Goal: Task Accomplishment & Management: Complete application form

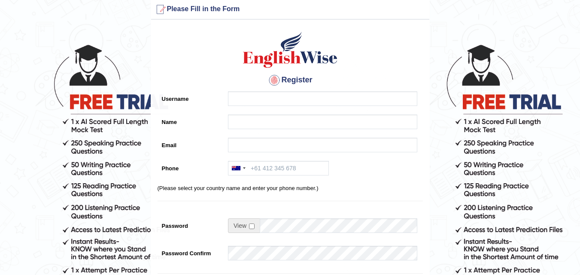
scroll to position [29, 0]
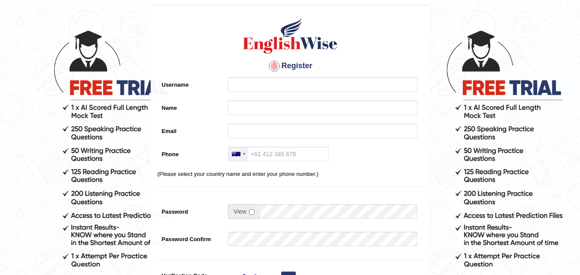
click at [241, 153] on div at bounding box center [238, 154] width 20 height 14
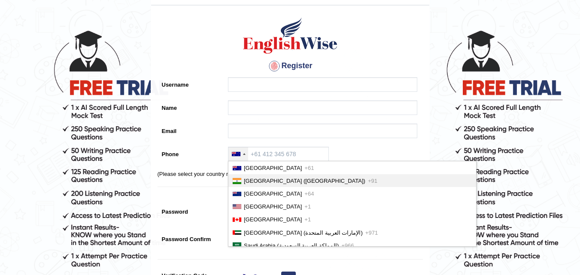
click at [249, 186] on li "India (भारत) +91" at bounding box center [352, 180] width 248 height 13
type input "+91"
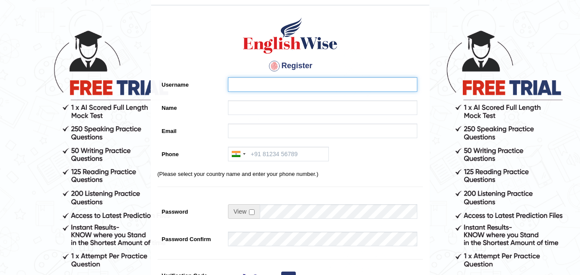
click at [280, 80] on input "Username" at bounding box center [322, 84] width 189 height 15
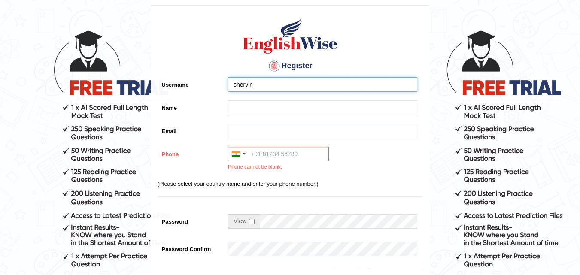
type input "shervin"
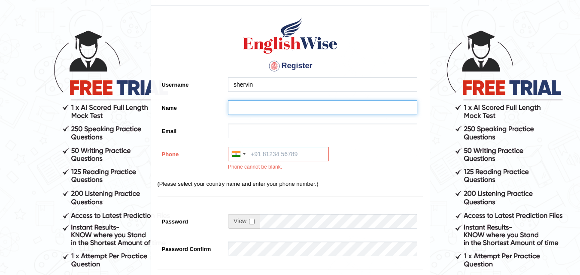
click at [279, 109] on input "Name" at bounding box center [322, 107] width 189 height 15
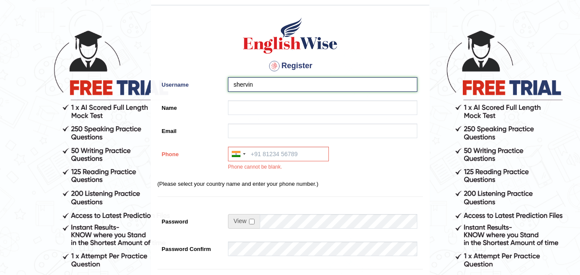
click at [279, 88] on input "shervin" at bounding box center [322, 84] width 189 height 15
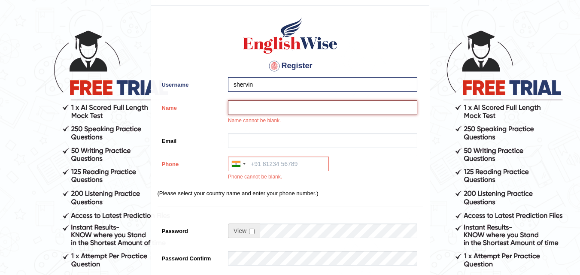
click at [274, 109] on input "Name" at bounding box center [322, 107] width 189 height 15
type input "shervin"
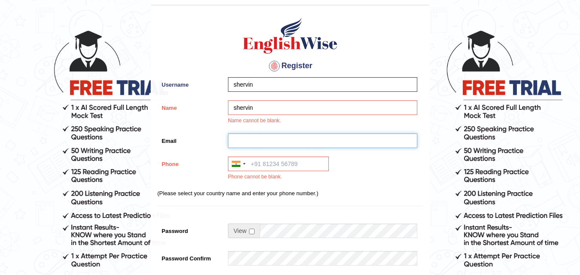
click at [334, 138] on input "Email" at bounding box center [322, 140] width 189 height 15
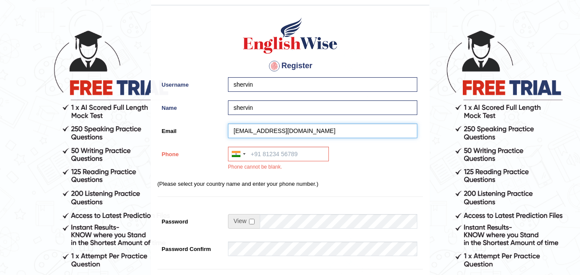
type input "shervinsherry27@gmail.com"
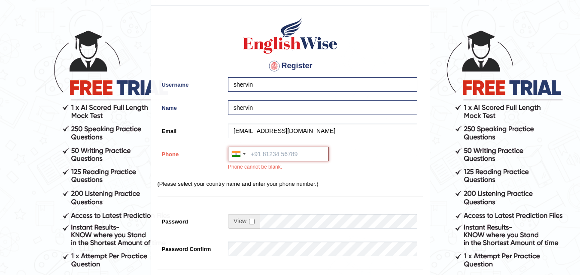
click at [305, 155] on input "Phone" at bounding box center [278, 154] width 101 height 15
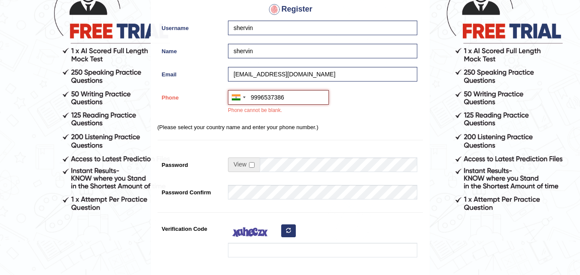
scroll to position [86, 0]
type input "9996537386"
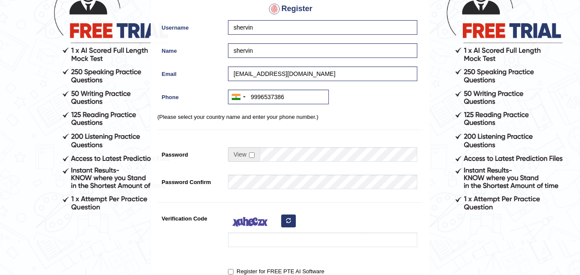
click at [279, 192] on div at bounding box center [320, 184] width 193 height 19
click at [157, 274] on div "Register for FREE PTE AI Software" at bounding box center [289, 272] width 265 height 16
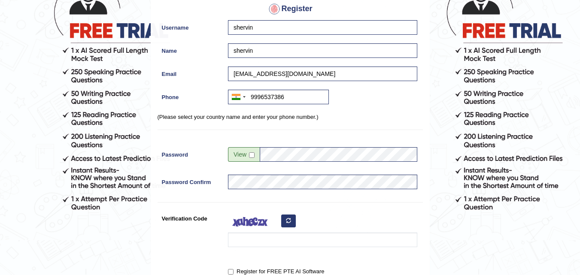
scroll to position [115, 0]
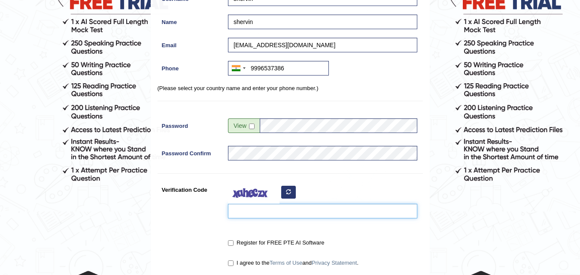
click at [283, 210] on input "Verification Code" at bounding box center [322, 211] width 189 height 15
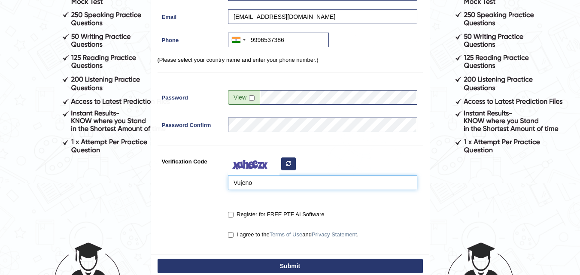
type input "Vujeno"
click at [230, 235] on input "I agree to the Terms of Use and Privacy Statement ." at bounding box center [231, 235] width 6 height 6
checkbox input "true"
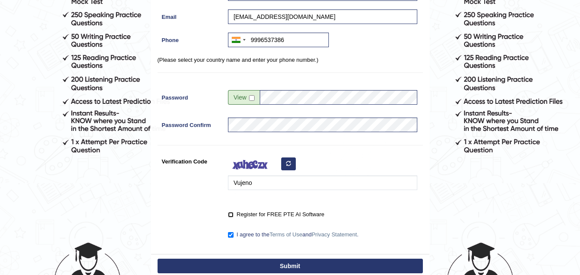
click at [231, 215] on input "Register for FREE PTE AI Software" at bounding box center [231, 215] width 6 height 6
checkbox input "true"
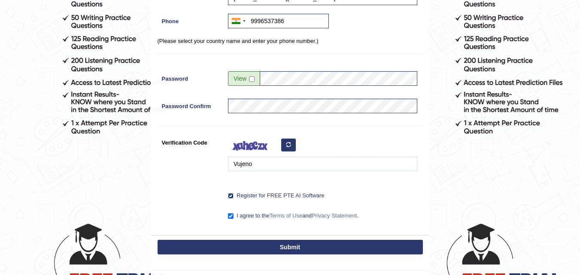
scroll to position [172, 0]
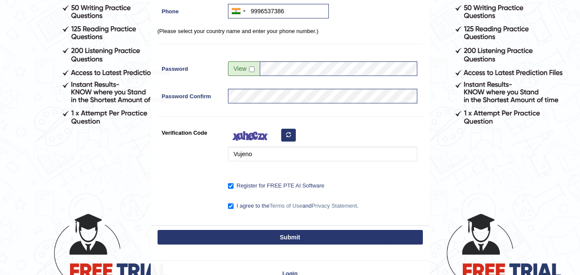
click at [242, 242] on button "Submit" at bounding box center [289, 237] width 265 height 15
type input "[PHONE_NUMBER]"
click at [249, 238] on button "Submit" at bounding box center [289, 237] width 265 height 15
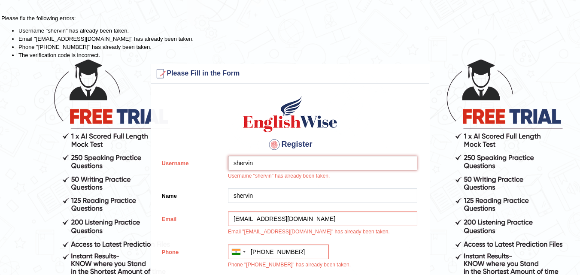
drag, startPoint x: 290, startPoint y: 161, endPoint x: 181, endPoint y: 160, distance: 108.6
click at [181, 160] on div "Username shervin Username "shervin" has already been taken." at bounding box center [289, 170] width 265 height 29
click at [294, 160] on input "shervin" at bounding box center [322, 163] width 189 height 15
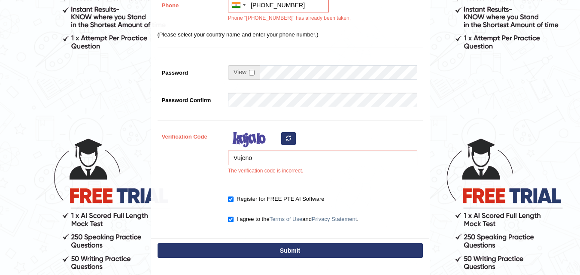
scroll to position [257, 0]
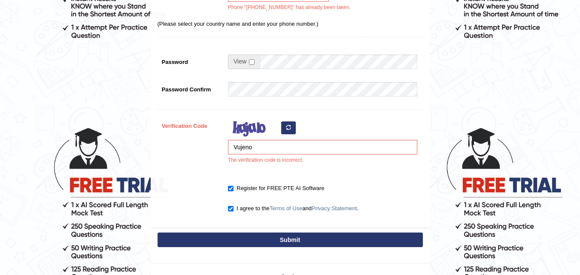
type input "shervin0000"
click at [283, 235] on button "Submit" at bounding box center [289, 240] width 265 height 15
type input "+919996537386"
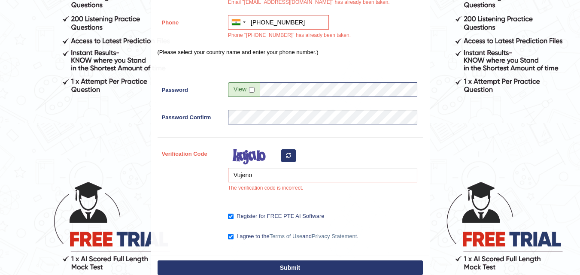
scroll to position [290, 0]
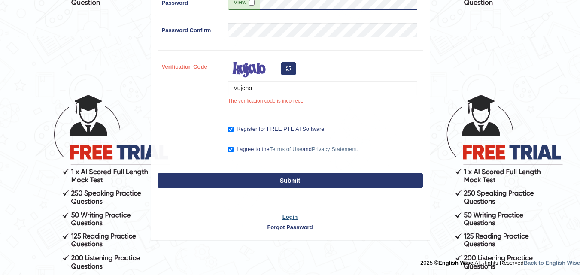
click at [288, 218] on link "Login" at bounding box center [290, 217] width 278 height 8
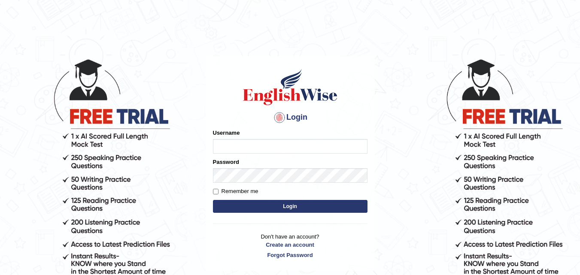
type input "nehapal"
drag, startPoint x: 159, startPoint y: 172, endPoint x: 0, endPoint y: 184, distance: 159.7
click at [0, 184] on body "Login Please fix the following errors: Username nehapal Password Remember me Lo…" at bounding box center [290, 166] width 580 height 275
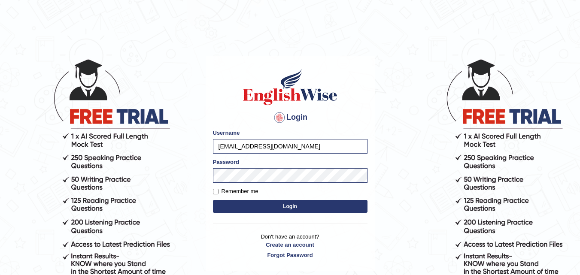
type input "[EMAIL_ADDRESS][DOMAIN_NAME]"
click at [236, 191] on label "Remember me" at bounding box center [235, 191] width 45 height 9
click at [218, 191] on input "Remember me" at bounding box center [216, 192] width 6 height 6
click at [246, 185] on form "Please fix the following errors: Username shervinsherry27@gmail.com Password Re…" at bounding box center [290, 172] width 154 height 86
click at [243, 189] on label "Remember me" at bounding box center [235, 191] width 45 height 9
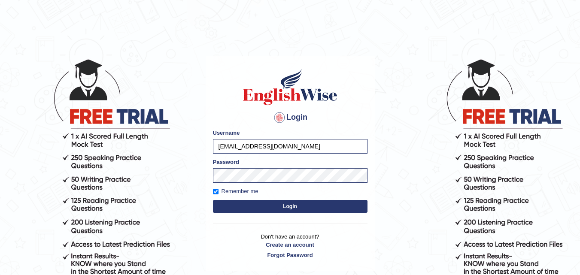
click at [218, 189] on input "Remember me" at bounding box center [216, 192] width 6 height 6
checkbox input "false"
click at [243, 203] on button "Login" at bounding box center [290, 206] width 154 height 13
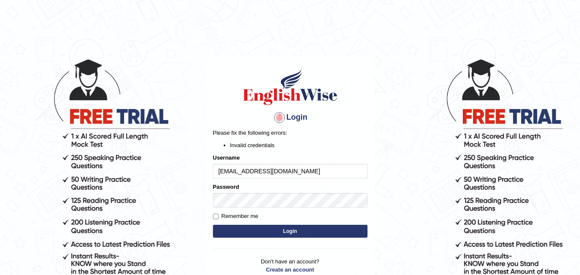
click at [254, 235] on button "Login" at bounding box center [290, 231] width 154 height 13
click at [264, 228] on div "Login Please fix the following errors: Invalid credentials Username [EMAIL_ADDR…" at bounding box center [290, 176] width 169 height 240
drag, startPoint x: 435, startPoint y: 230, endPoint x: 428, endPoint y: 230, distance: 7.3
click at [435, 230] on body "Login Please fix the following errors: Invalid credentials Username shervinsher…" at bounding box center [290, 166] width 580 height 275
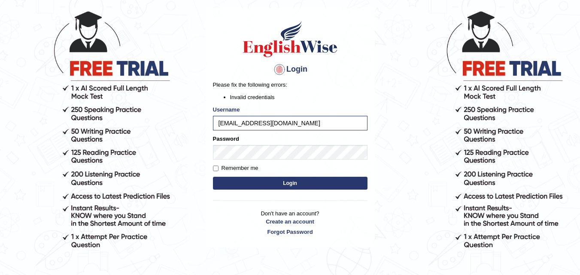
scroll to position [57, 0]
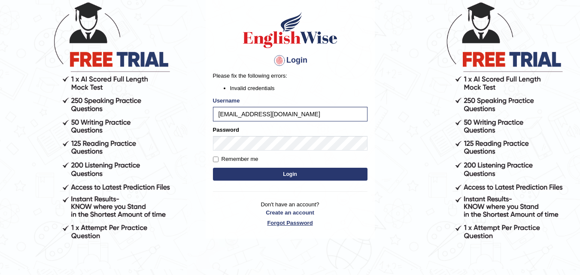
click at [302, 226] on link "Forgot Password" at bounding box center [290, 223] width 154 height 8
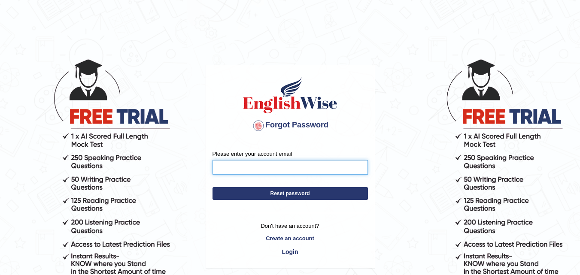
click at [262, 171] on input "Please enter your account email" at bounding box center [289, 167] width 155 height 15
type input "S"
type input "[EMAIL_ADDRESS][DOMAIN_NAME]"
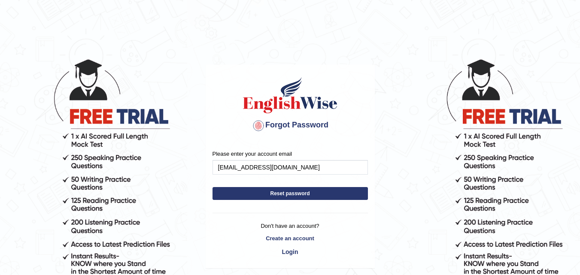
click at [266, 191] on button "Reset password" at bounding box center [289, 193] width 155 height 13
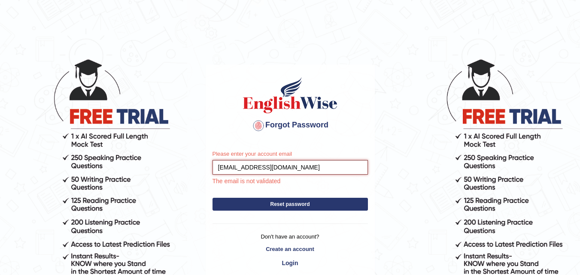
drag, startPoint x: 338, startPoint y: 163, endPoint x: 0, endPoint y: 217, distance: 342.5
click at [0, 217] on body "Forgot Password Please enter your account email shervinsherry27@gmail.com The e…" at bounding box center [290, 166] width 580 height 275
click at [338, 169] on input "shervinsherry27@gmail.com" at bounding box center [289, 167] width 155 height 15
drag, startPoint x: 312, startPoint y: 163, endPoint x: 0, endPoint y: 167, distance: 312.4
click at [0, 167] on body "Forgot Password Please enter your account email shervinsherry27@gmail.com The e…" at bounding box center [290, 166] width 580 height 275
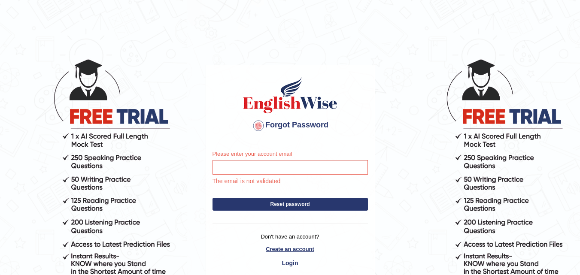
click at [285, 251] on link "Create an account" at bounding box center [289, 249] width 155 height 8
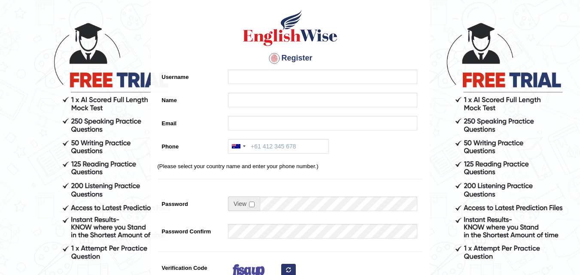
scroll to position [29, 0]
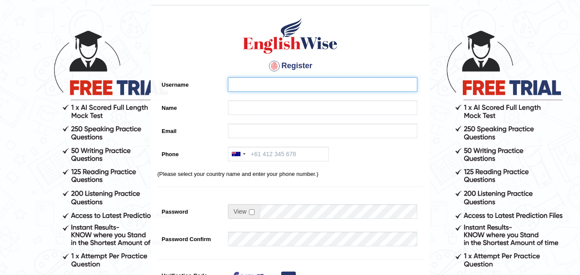
click at [278, 84] on input "Username" at bounding box center [322, 84] width 189 height 15
click at [279, 86] on input "Username" at bounding box center [322, 84] width 189 height 15
drag, startPoint x: 330, startPoint y: 85, endPoint x: 0, endPoint y: 35, distance: 333.2
click at [0, 35] on main "Please fix the following errors: Please Fill in the Form Register Username [EMA…" at bounding box center [290, 210] width 580 height 478
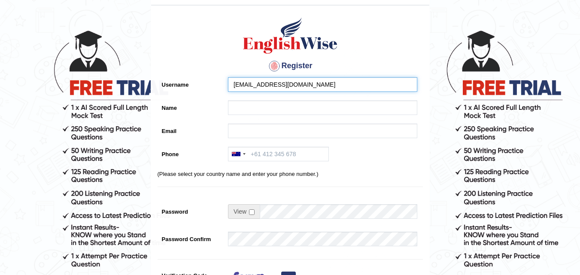
type input "[EMAIL_ADDRESS][DOMAIN_NAME]"
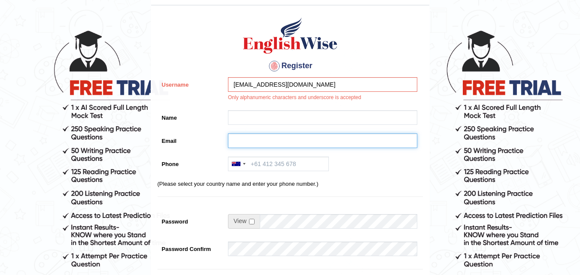
paste input "[EMAIL_ADDRESS][DOMAIN_NAME]"
type input "[EMAIL_ADDRESS][DOMAIN_NAME]"
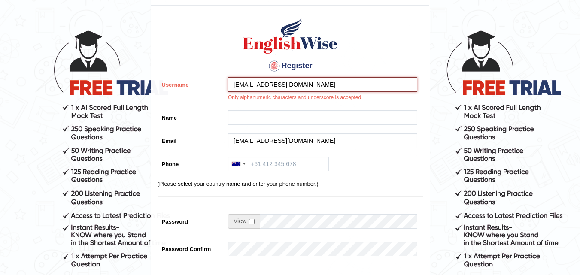
drag, startPoint x: 315, startPoint y: 87, endPoint x: 62, endPoint y: 63, distance: 254.3
click at [62, 63] on form "Please fix the following errors: Please Fill in the Form Register Username mcc5…" at bounding box center [289, 217] width 577 height 464
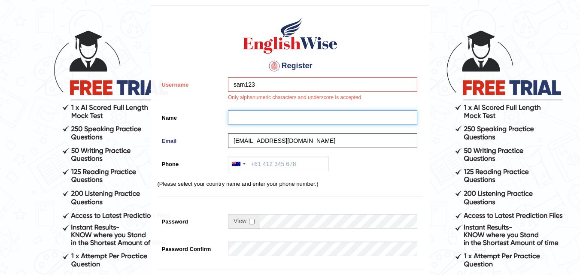
click at [263, 121] on input "Name" at bounding box center [322, 117] width 189 height 15
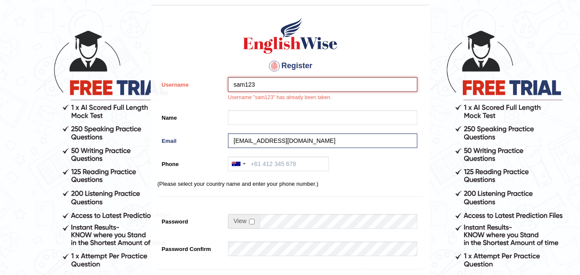
click at [276, 79] on input "sam123" at bounding box center [322, 84] width 189 height 15
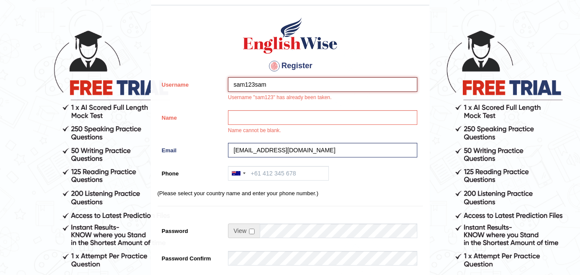
type input "sam123sam"
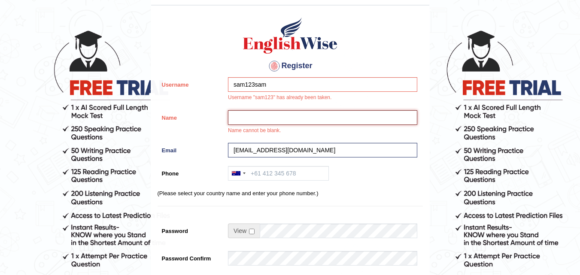
click at [305, 117] on input "Name" at bounding box center [322, 117] width 189 height 15
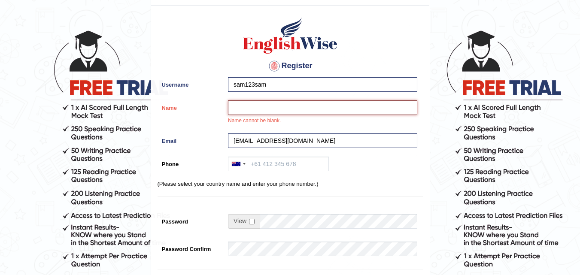
click at [313, 109] on input "Name" at bounding box center [322, 107] width 189 height 15
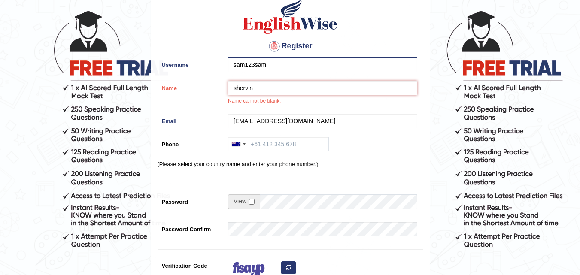
scroll to position [57, 0]
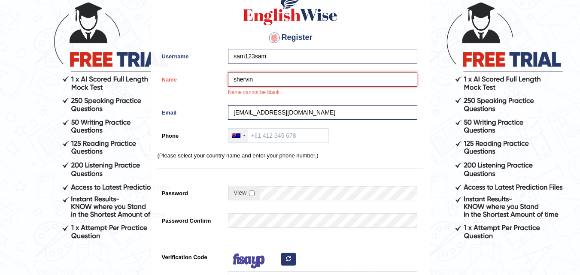
type input "shervin"
click at [235, 135] on div at bounding box center [236, 135] width 9 height 4
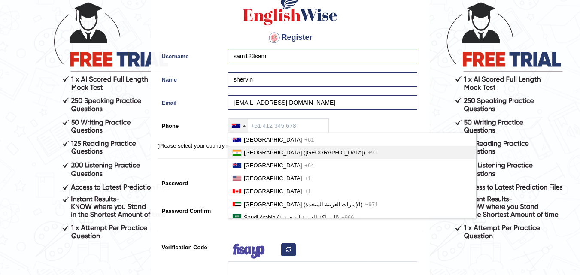
click at [253, 151] on span "India (भारत)" at bounding box center [304, 152] width 121 height 6
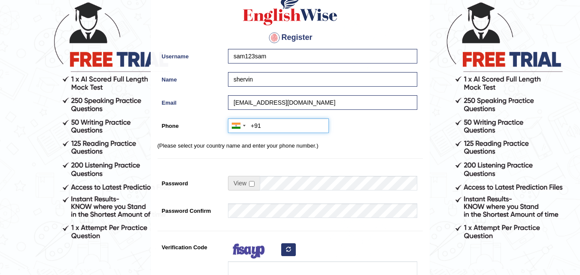
click at [272, 123] on input "+91" at bounding box center [278, 125] width 101 height 15
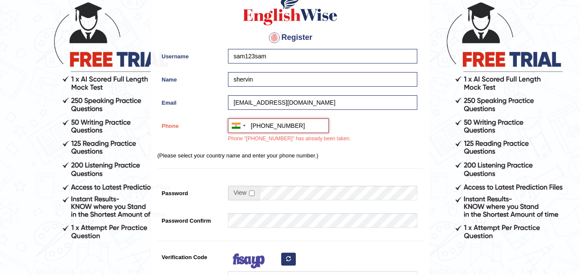
click at [260, 123] on input "+919996537386" at bounding box center [278, 125] width 101 height 15
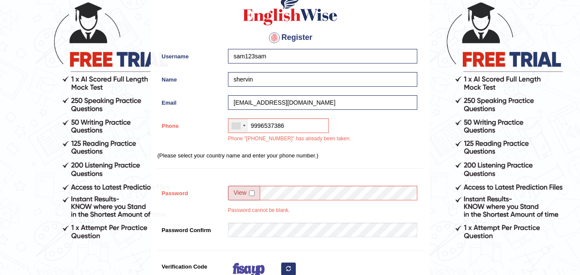
click at [239, 121] on div at bounding box center [238, 126] width 20 height 14
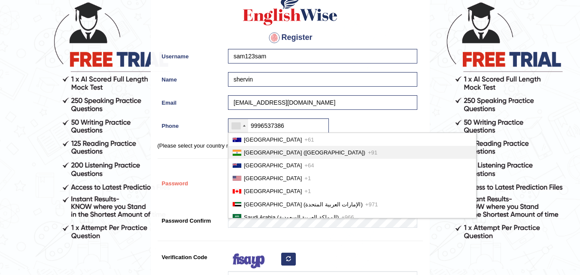
click at [253, 153] on span "[GEOGRAPHIC_DATA] ([GEOGRAPHIC_DATA])" at bounding box center [304, 152] width 121 height 6
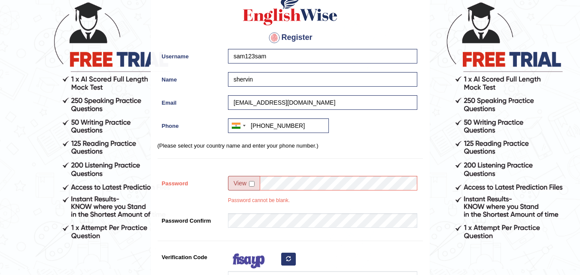
click at [305, 171] on div at bounding box center [320, 169] width 193 height 4
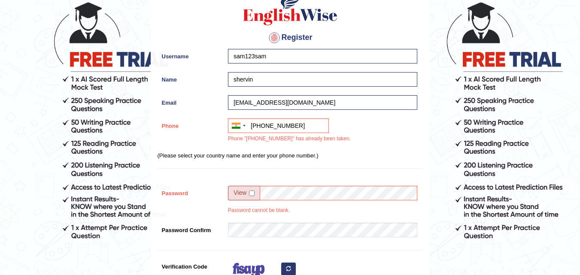
click at [306, 180] on div at bounding box center [320, 179] width 193 height 4
click at [260, 124] on input "+919996537386" at bounding box center [278, 125] width 101 height 15
click at [277, 130] on input "+91 9996537386" at bounding box center [278, 125] width 101 height 15
click at [281, 120] on input "+91 9996537386" at bounding box center [278, 125] width 101 height 15
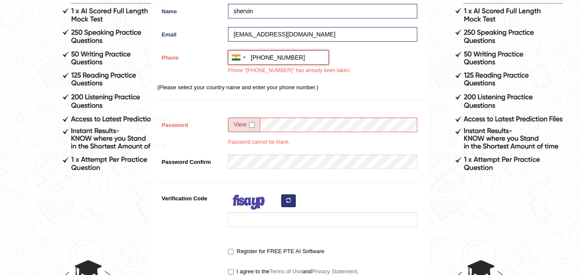
scroll to position [115, 0]
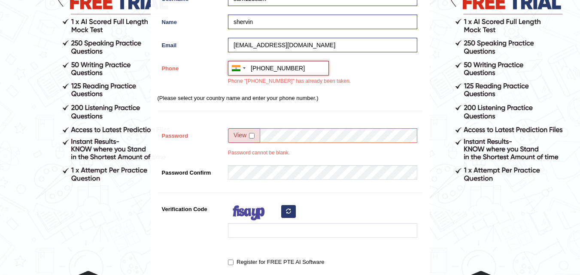
click at [308, 75] on input "+91 99965 37386" at bounding box center [278, 68] width 101 height 15
type input "+91 9996537385"
click at [358, 87] on div "Australia +61 India (भारत) +91 New Zealand +64 United States +1 Canada +1 Unite…" at bounding box center [320, 75] width 193 height 29
click at [360, 120] on div at bounding box center [320, 122] width 193 height 4
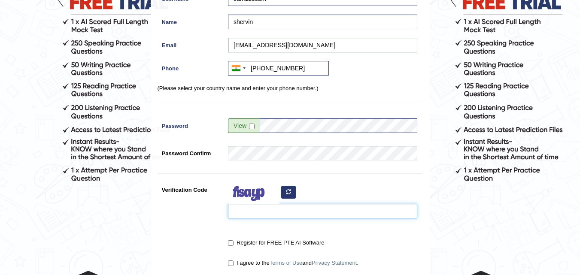
click at [234, 208] on input "Verification Code" at bounding box center [322, 211] width 189 height 15
type input "gaieee"
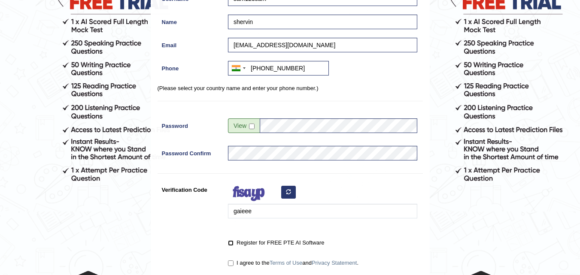
click at [229, 242] on input "Register for FREE PTE AI Software" at bounding box center [231, 243] width 6 height 6
checkbox input "true"
click at [233, 262] on input "I agree to the Terms of Use and Privacy Statement ." at bounding box center [231, 263] width 6 height 6
checkbox input "true"
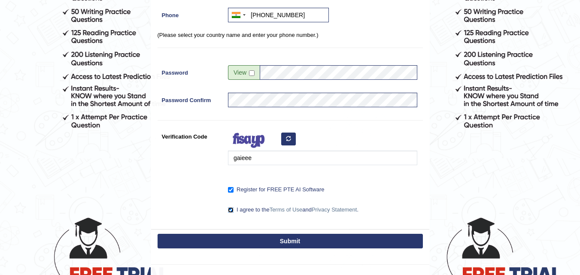
scroll to position [172, 0]
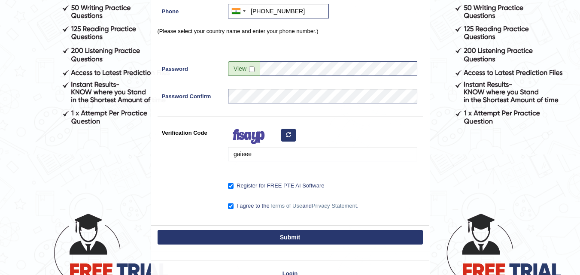
click at [251, 231] on button "Submit" at bounding box center [289, 237] width 265 height 15
type input "+919996537385"
click at [255, 240] on button "Submit" at bounding box center [289, 237] width 265 height 15
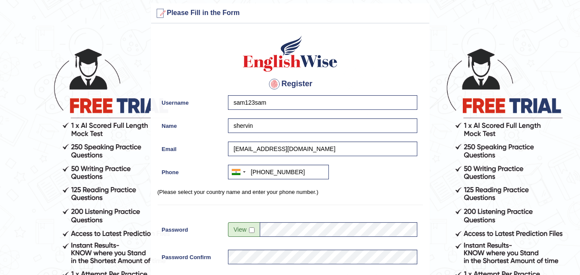
scroll to position [0, 0]
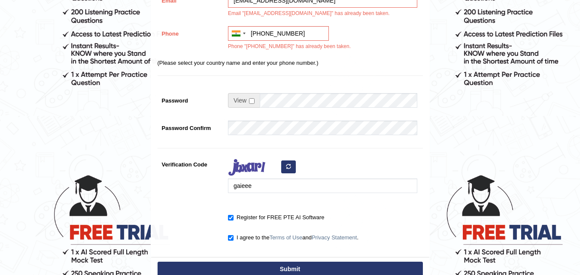
scroll to position [286, 0]
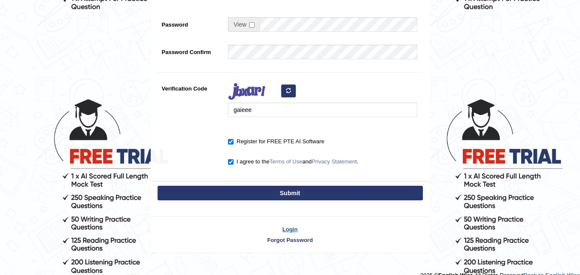
click at [282, 227] on link "Login" at bounding box center [290, 229] width 278 height 8
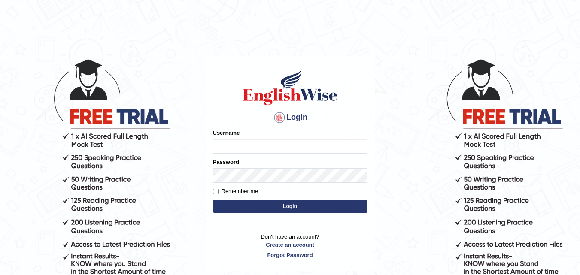
type input "nehapal"
drag, startPoint x: 265, startPoint y: 153, endPoint x: 53, endPoint y: 154, distance: 211.5
click at [53, 154] on body "Login Please fix the following errors: Username nehapal Password Remember me Lo…" at bounding box center [290, 166] width 580 height 275
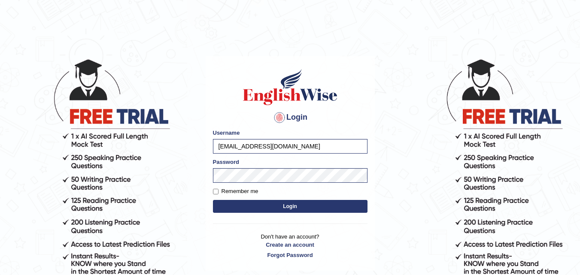
type input "[EMAIL_ADDRESS][DOMAIN_NAME]"
click at [116, 167] on body "Login Please fix the following errors: Username [EMAIL_ADDRESS][DOMAIN_NAME] Pa…" at bounding box center [290, 166] width 580 height 275
click at [233, 205] on button "Login" at bounding box center [290, 206] width 154 height 13
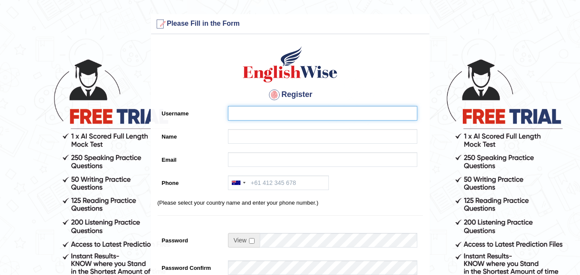
click at [311, 115] on input "Username" at bounding box center [322, 113] width 189 height 15
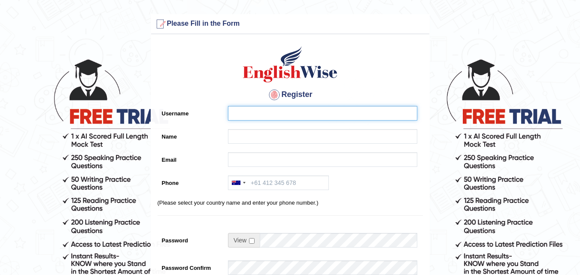
type input "shervin0000"
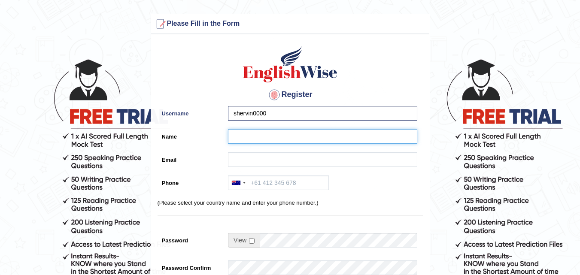
click at [247, 133] on input "Name" at bounding box center [322, 136] width 189 height 15
type input "shervin"
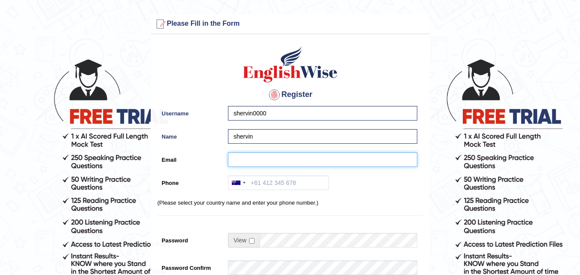
drag, startPoint x: 262, startPoint y: 154, endPoint x: 262, endPoint y: 165, distance: 11.2
click at [262, 154] on input "Email" at bounding box center [322, 159] width 189 height 15
type input "shervinsherry27@gmail.com"
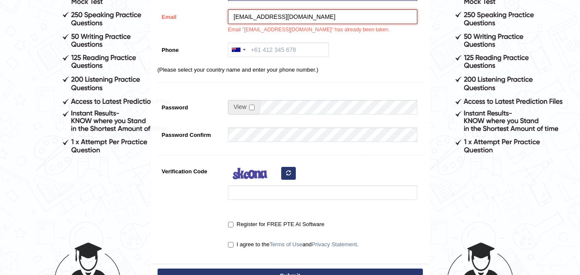
scroll to position [115, 0]
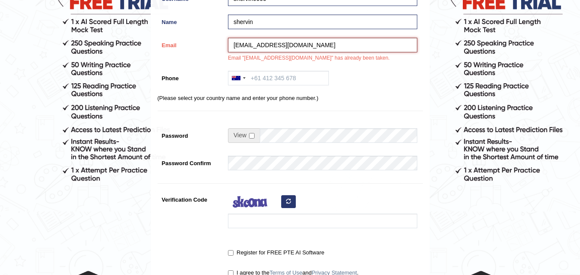
drag, startPoint x: 342, startPoint y: 45, endPoint x: 92, endPoint y: 52, distance: 249.4
click at [92, 52] on form "Please fix the following errors: Please Fill in the Form Register Username sher…" at bounding box center [289, 132] width 577 height 464
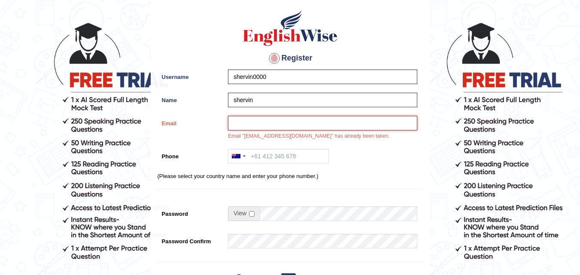
scroll to position [29, 0]
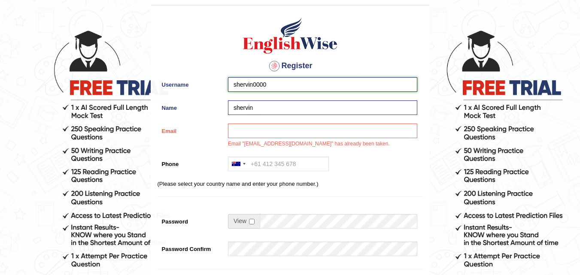
click at [274, 89] on input "shervin0000" at bounding box center [322, 84] width 189 height 15
type input "s"
type input "HARSH"
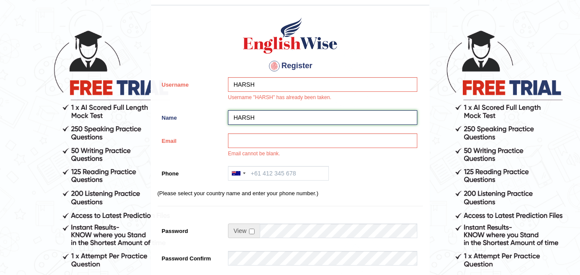
type input "HARSH"
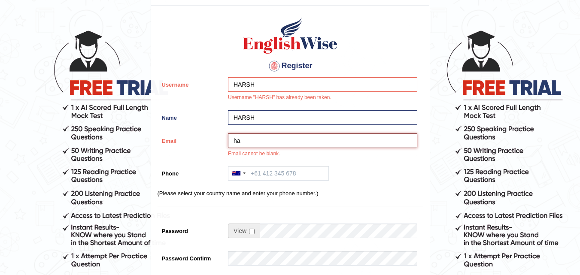
type input "h"
type input "[EMAIL_ADDRESS][DOMAIN_NAME]"
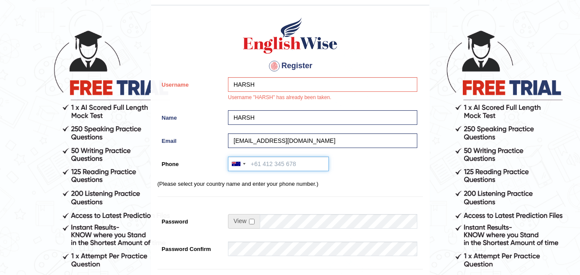
click at [306, 170] on input "Phone" at bounding box center [278, 164] width 101 height 15
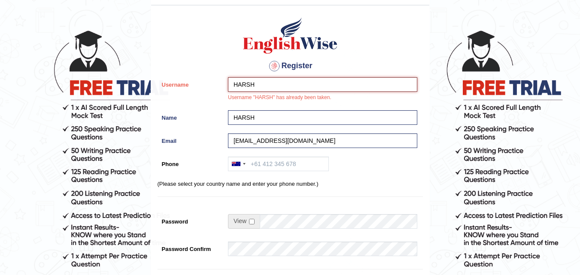
click at [268, 85] on input "HARSH" at bounding box center [322, 84] width 189 height 15
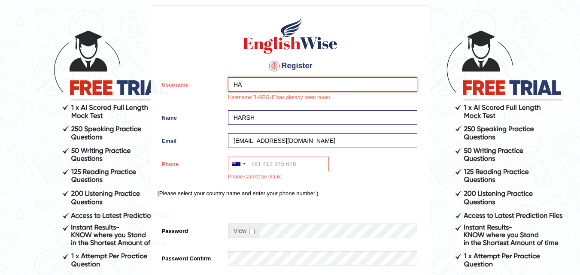
type input "H"
type input "s"
type input "[PERSON_NAME]"
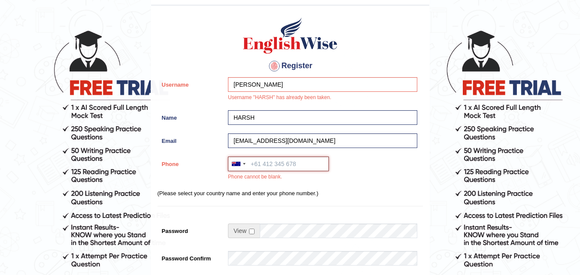
click at [290, 159] on input "Phone" at bounding box center [278, 164] width 101 height 15
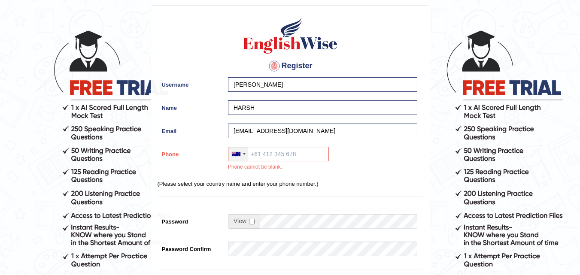
click at [233, 156] on div at bounding box center [238, 154] width 20 height 14
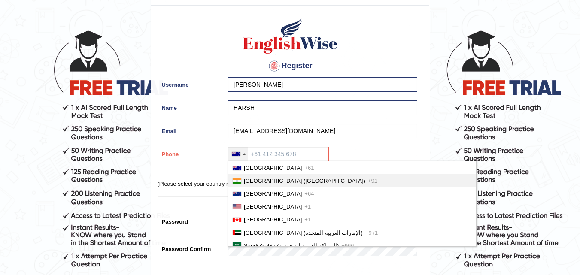
click at [313, 181] on li "India (भारत) +91" at bounding box center [352, 180] width 248 height 13
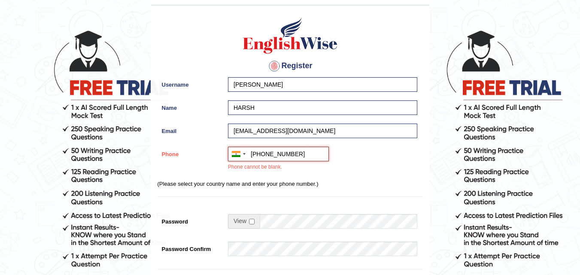
type input "[PHONE_NUMBER]"
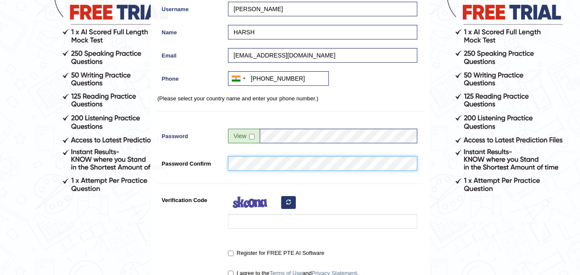
scroll to position [115, 0]
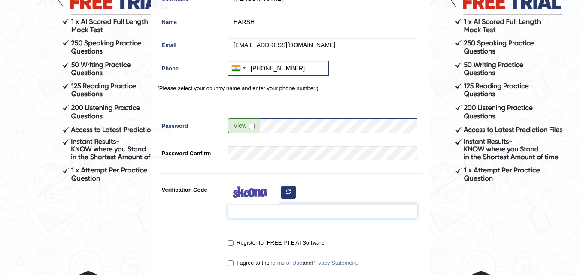
click at [275, 212] on input "Verification Code" at bounding box center [322, 211] width 189 height 15
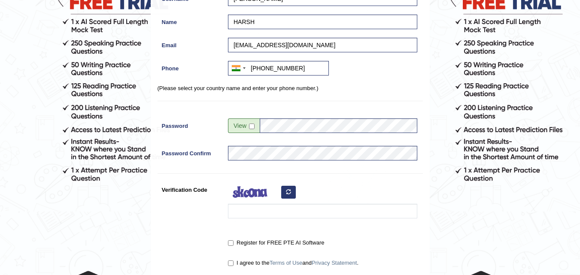
click at [287, 196] on button "button" at bounding box center [288, 192] width 15 height 13
click at [280, 221] on div at bounding box center [320, 202] width 193 height 40
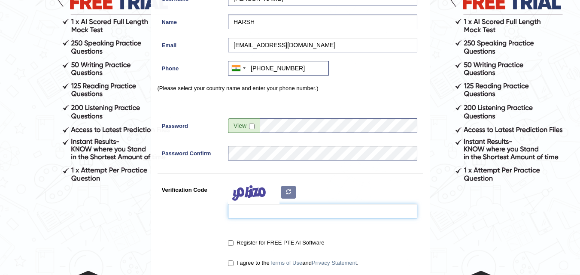
click at [282, 216] on input "Verification Code" at bounding box center [322, 211] width 189 height 15
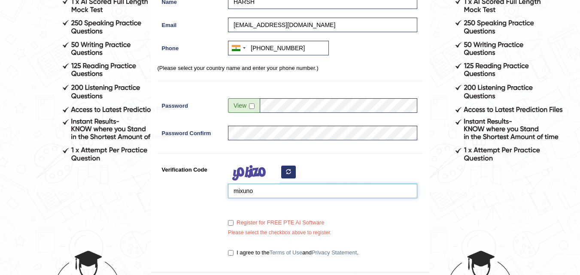
scroll to position [143, 0]
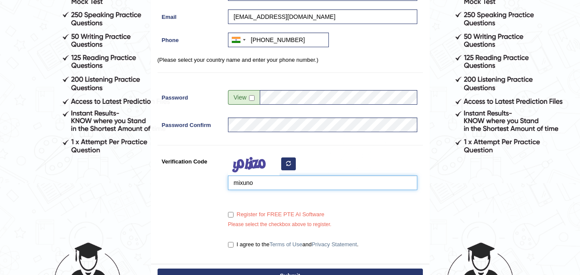
type input "mixuno"
click at [228, 215] on input "Register for FREE PTE AI Software" at bounding box center [231, 215] width 6 height 6
checkbox input "true"
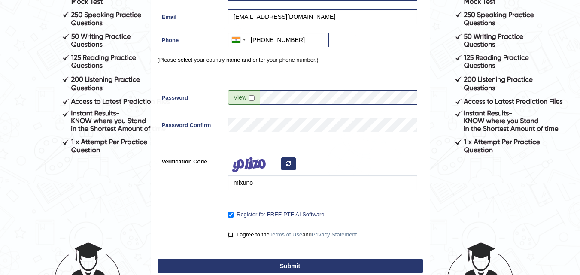
click at [232, 233] on input "I agree to the Terms of Use and Privacy Statement ." at bounding box center [231, 235] width 6 height 6
checkbox input "true"
click at [257, 264] on button "Submit" at bounding box center [289, 266] width 265 height 15
click at [256, 266] on button "Submit" at bounding box center [289, 266] width 265 height 15
